Goal: Information Seeking & Learning: Learn about a topic

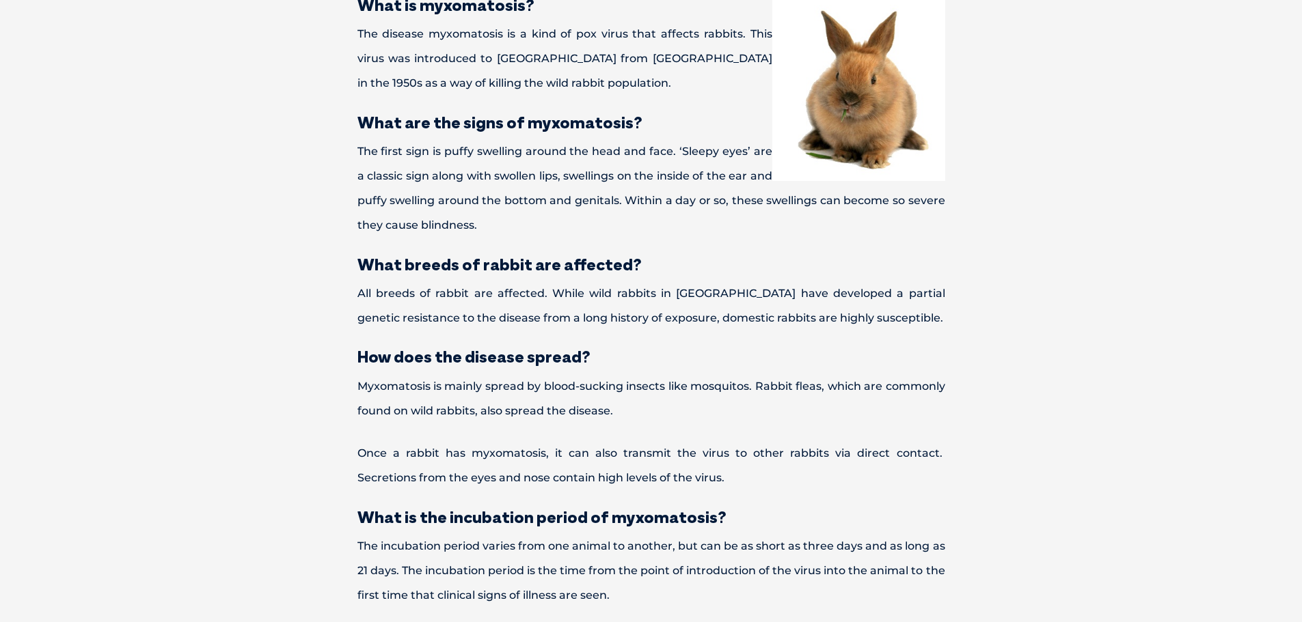
scroll to position [547, 0]
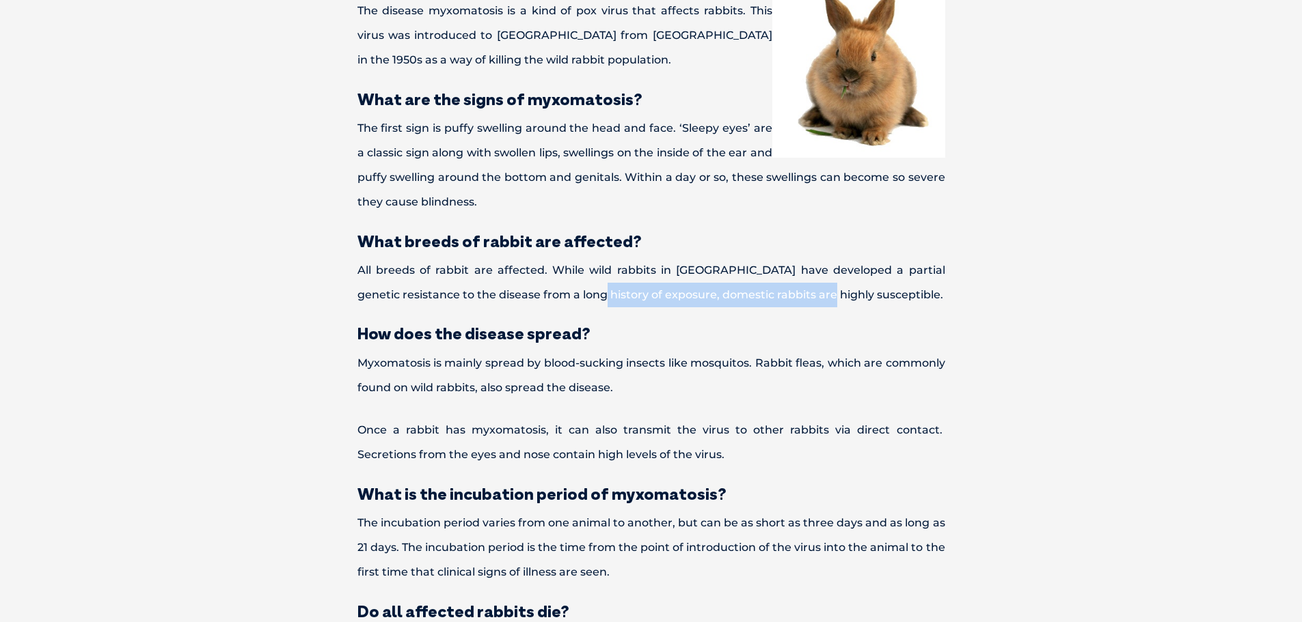
drag, startPoint x: 541, startPoint y: 296, endPoint x: 769, endPoint y: 305, distance: 228.4
click at [769, 305] on p "All breeds of rabbit are affected. While wild rabbits in [GEOGRAPHIC_DATA] have…" at bounding box center [651, 282] width 683 height 49
click at [760, 314] on div "What is myxomatosis? The disease myxomatosis is a kind of pox virus that affect…" at bounding box center [651, 602] width 683 height 1259
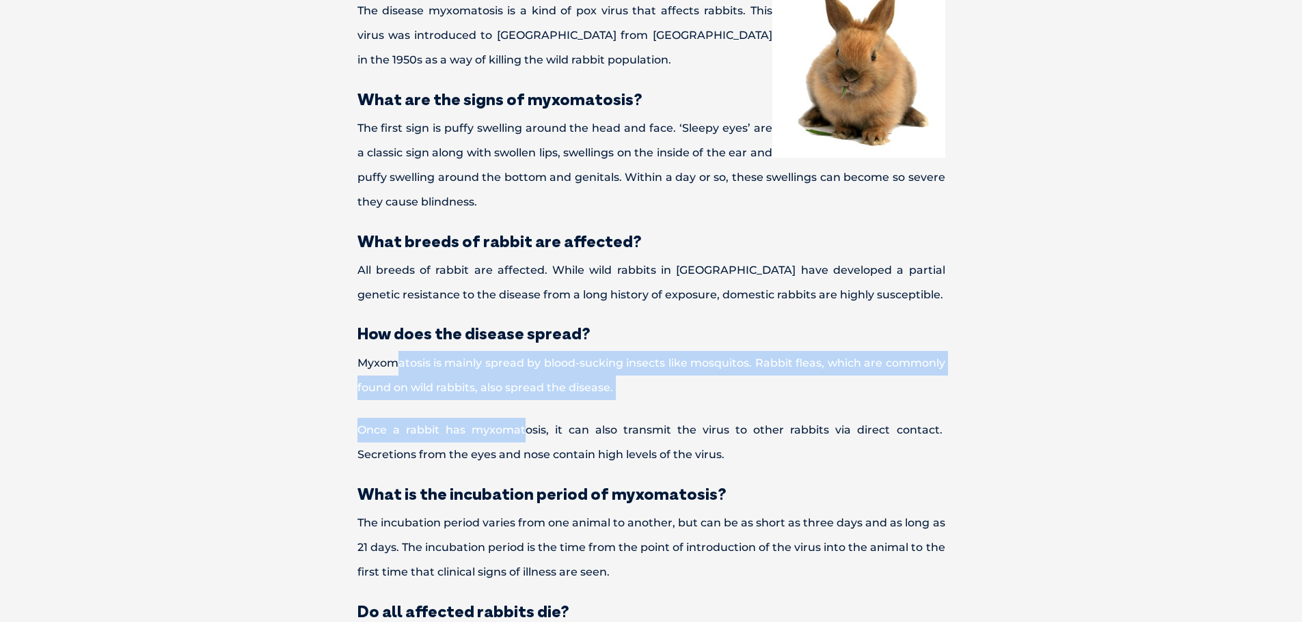
drag, startPoint x: 395, startPoint y: 361, endPoint x: 527, endPoint y: 401, distance: 138.3
click at [527, 401] on div "What is myxomatosis? The disease myxomatosis is a kind of pox virus that affect…" at bounding box center [651, 602] width 683 height 1259
click at [557, 385] on p "Myxomatosis is mainly spread by blood-sucking insects like mosquitos. Rabbit fl…" at bounding box center [651, 375] width 683 height 49
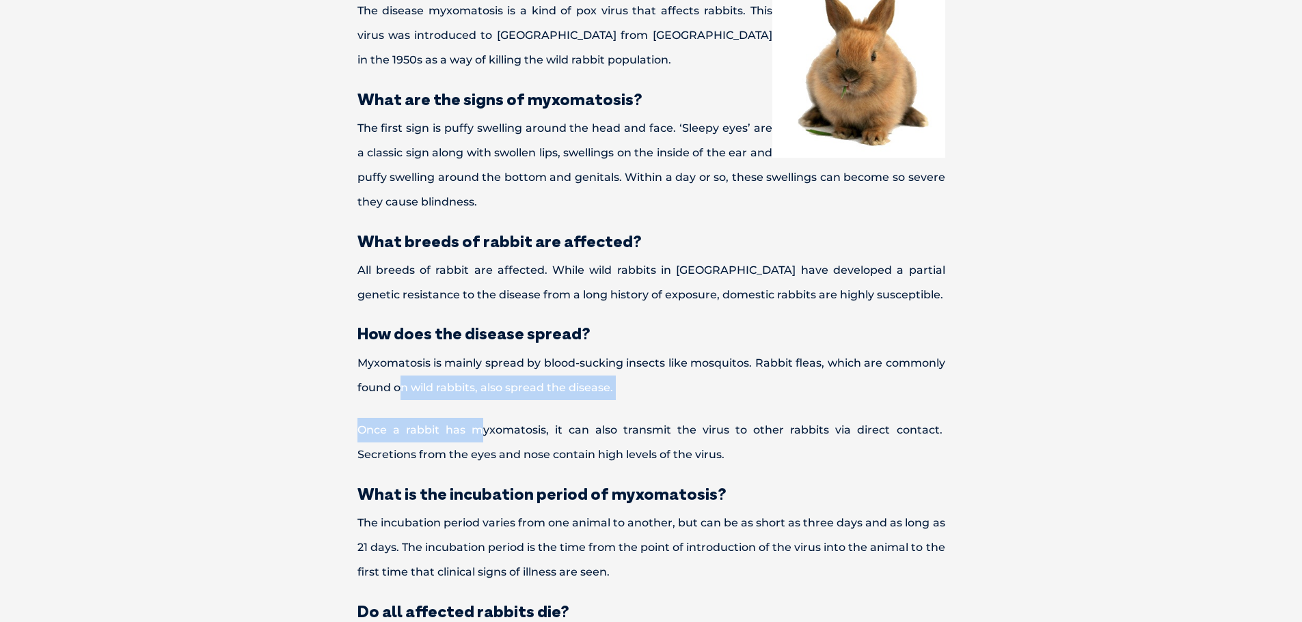
drag, startPoint x: 402, startPoint y: 383, endPoint x: 483, endPoint y: 412, distance: 86.2
click at [483, 412] on div "What is myxomatosis? The disease myxomatosis is a kind of pox virus that affect…" at bounding box center [651, 602] width 683 height 1259
click at [484, 426] on p "Once a rabbit has myxomatosis, it can also transmit the virus to other rabbits …" at bounding box center [651, 442] width 683 height 49
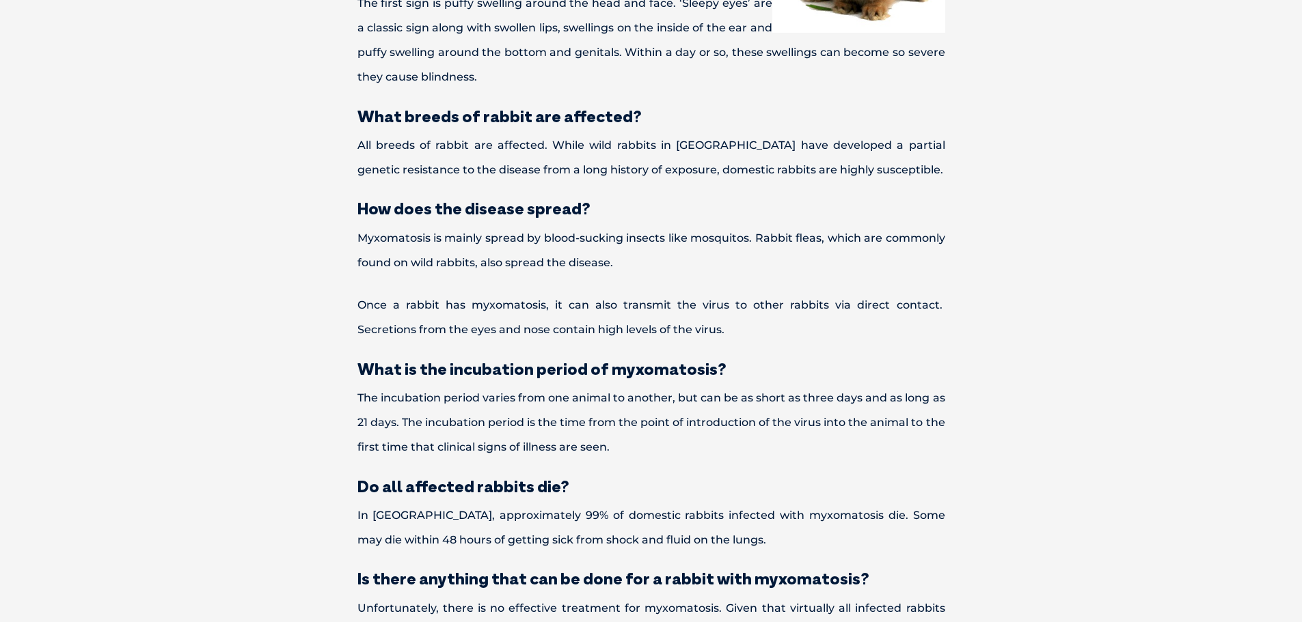
scroll to position [683, 0]
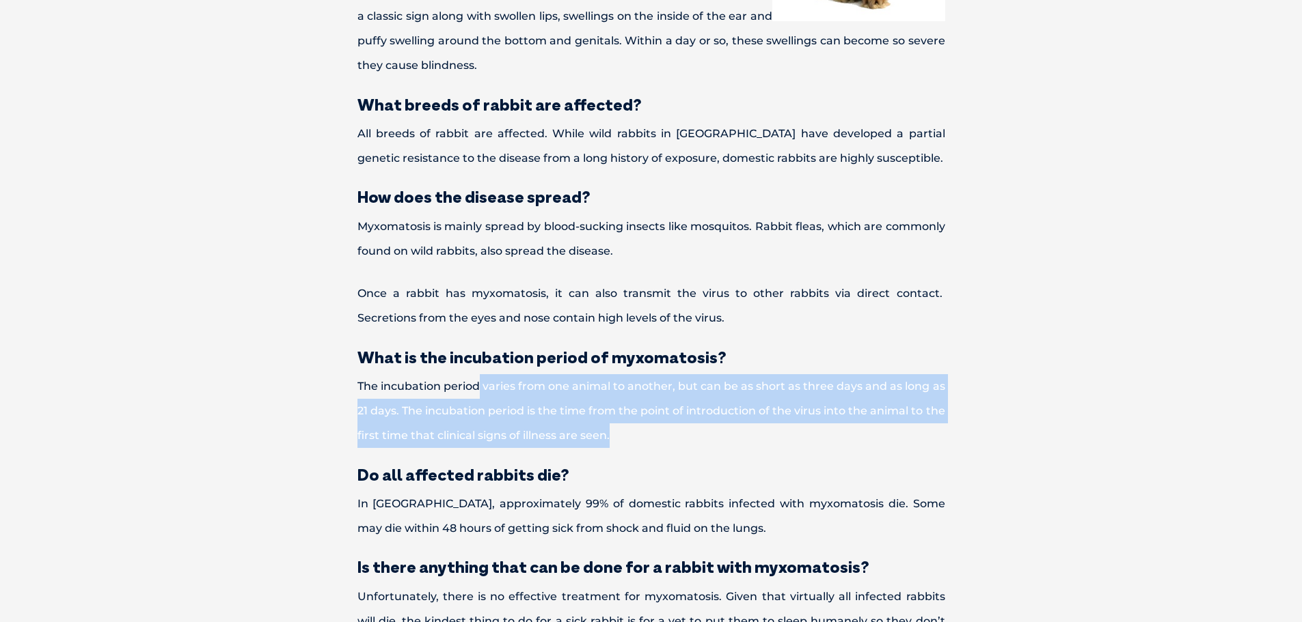
drag, startPoint x: 479, startPoint y: 382, endPoint x: 678, endPoint y: 426, distance: 204.4
click at [678, 425] on p "The incubation period varies from one animal to another, but can be as short as…" at bounding box center [651, 411] width 683 height 74
click at [676, 441] on p "The incubation period varies from one animal to another, but can be as short as…" at bounding box center [651, 411] width 683 height 74
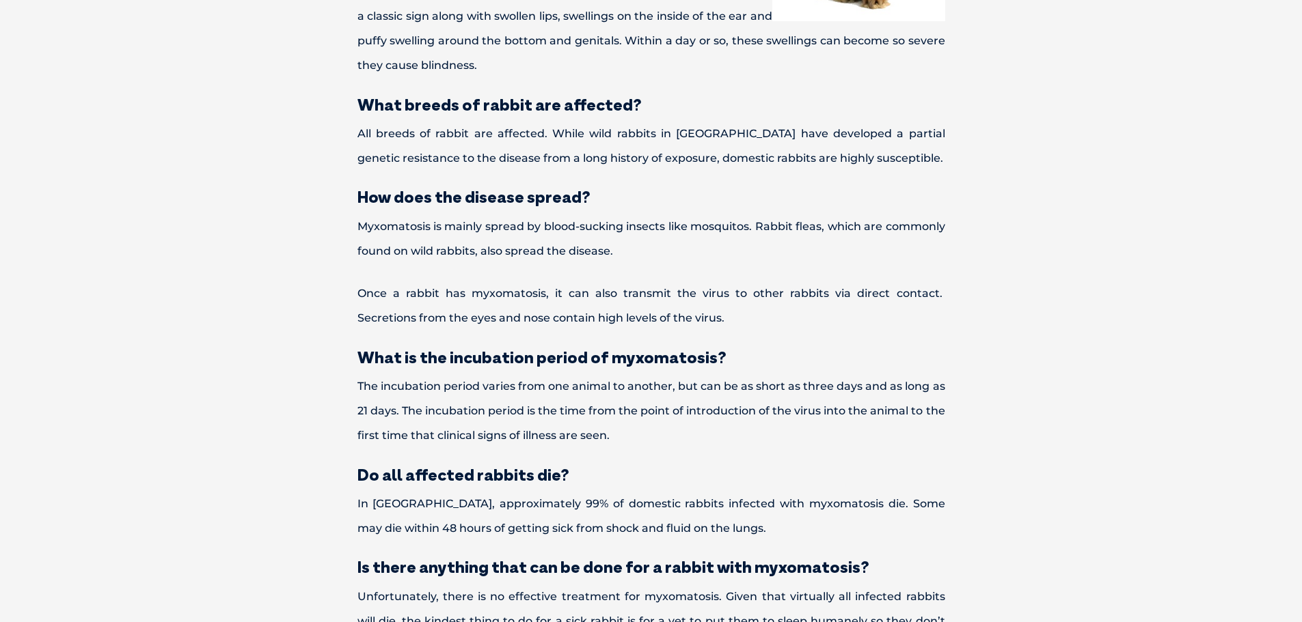
click at [638, 404] on p "The incubation period varies from one animal to another, but can be as short as…" at bounding box center [651, 411] width 683 height 74
